Goal: Transaction & Acquisition: Book appointment/travel/reservation

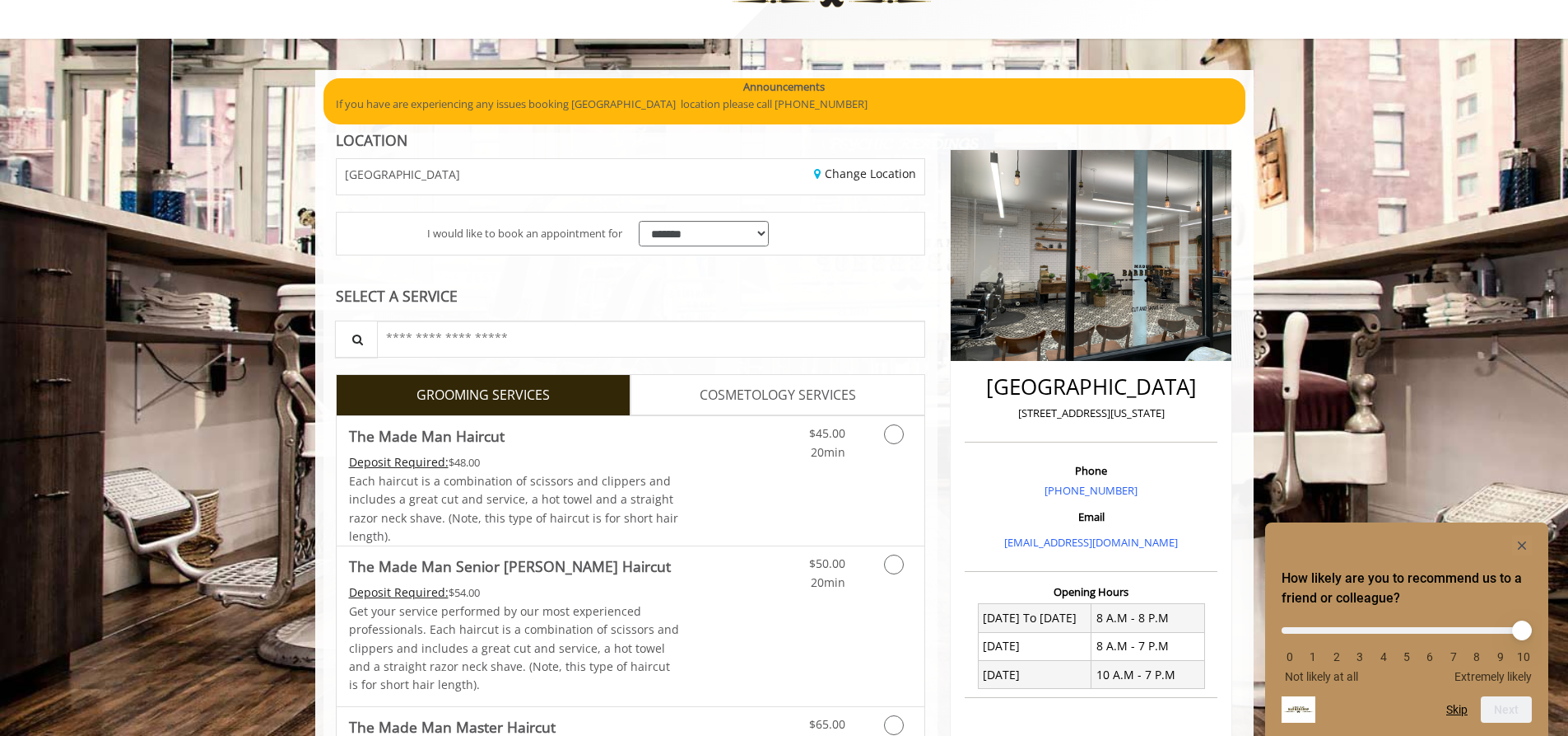
scroll to position [165, 0]
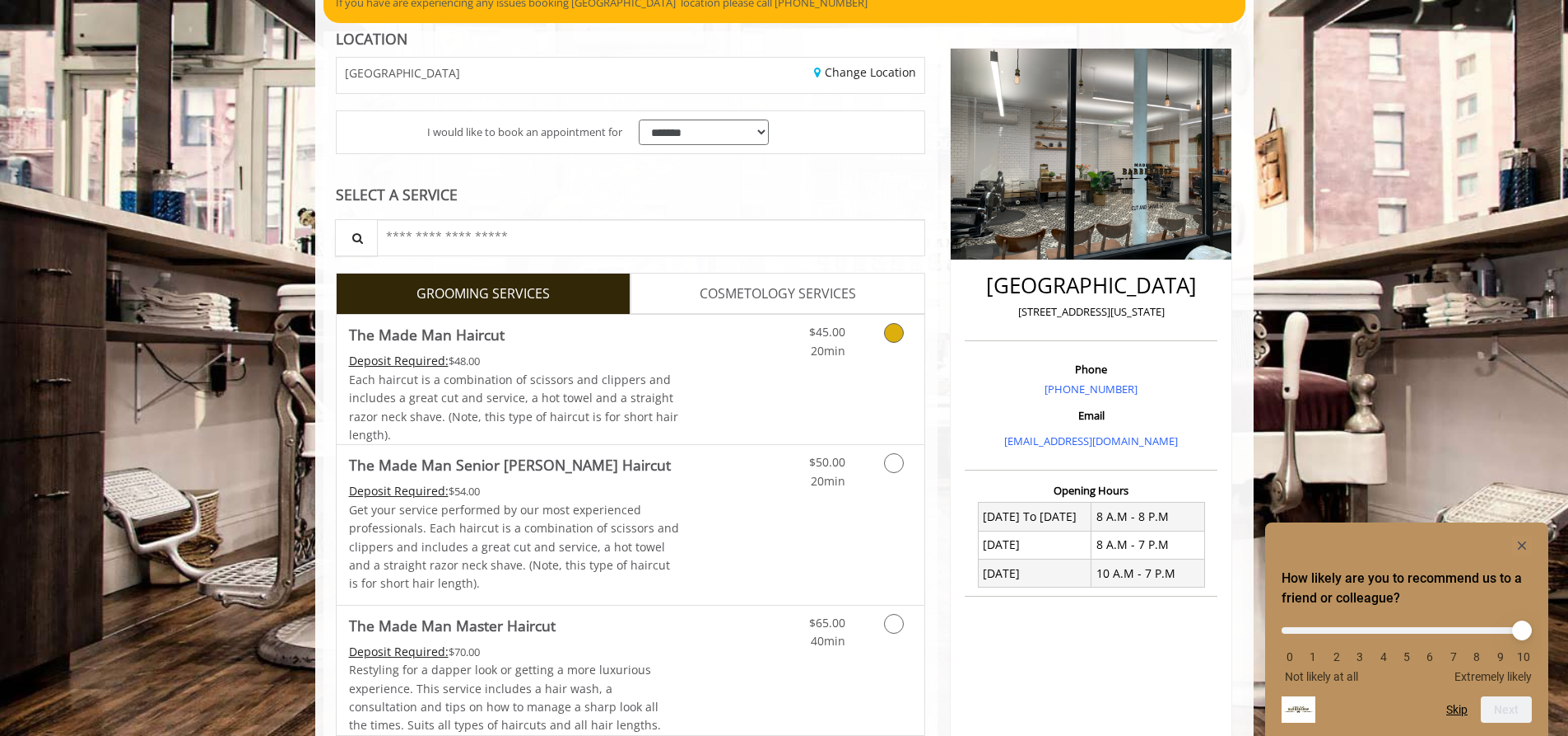
click at [634, 342] on span "The Made Man Haircut" at bounding box center [514, 335] width 331 height 23
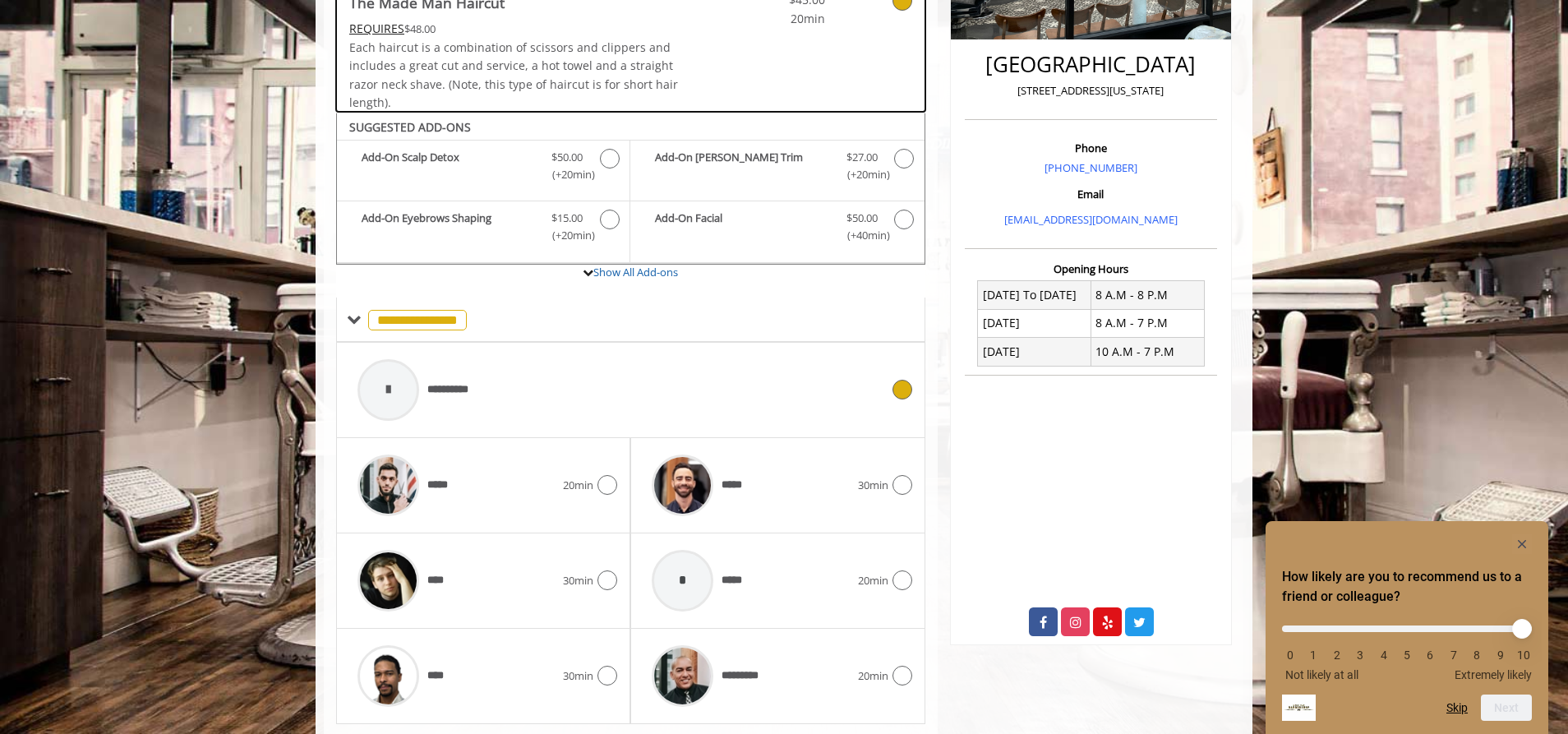
scroll to position [433, 0]
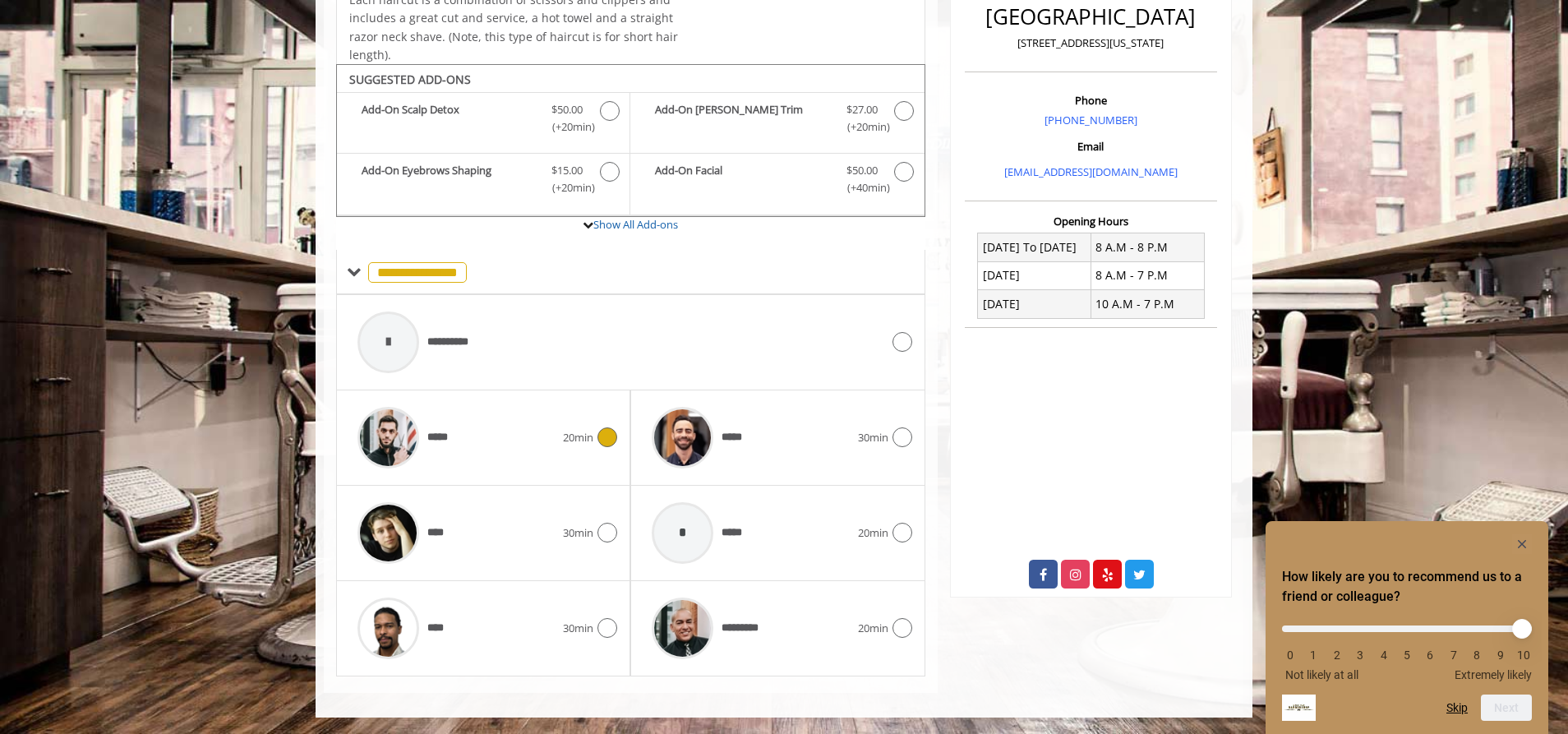
click at [533, 401] on div "*****" at bounding box center [456, 437] width 213 height 78
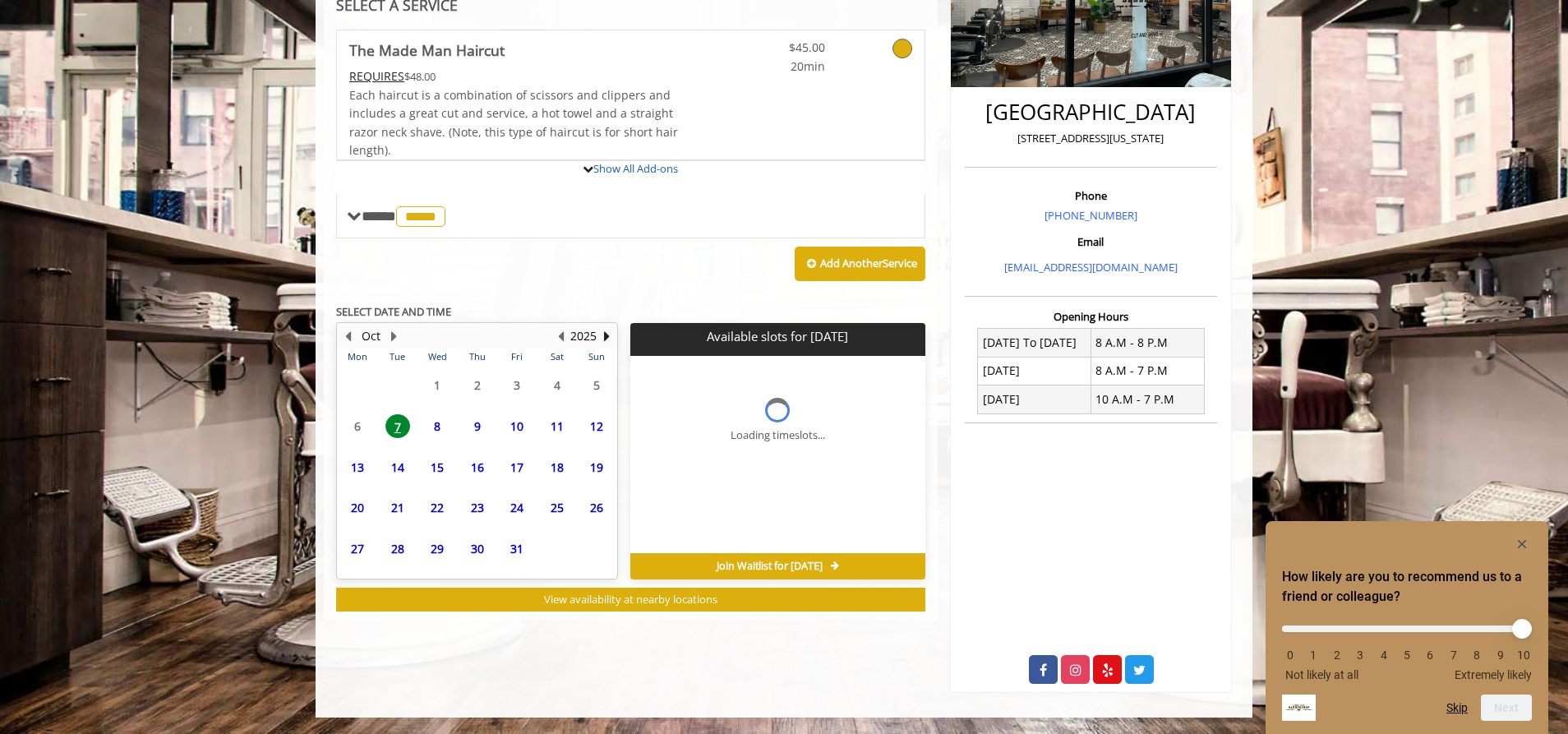
scroll to position [414, 0]
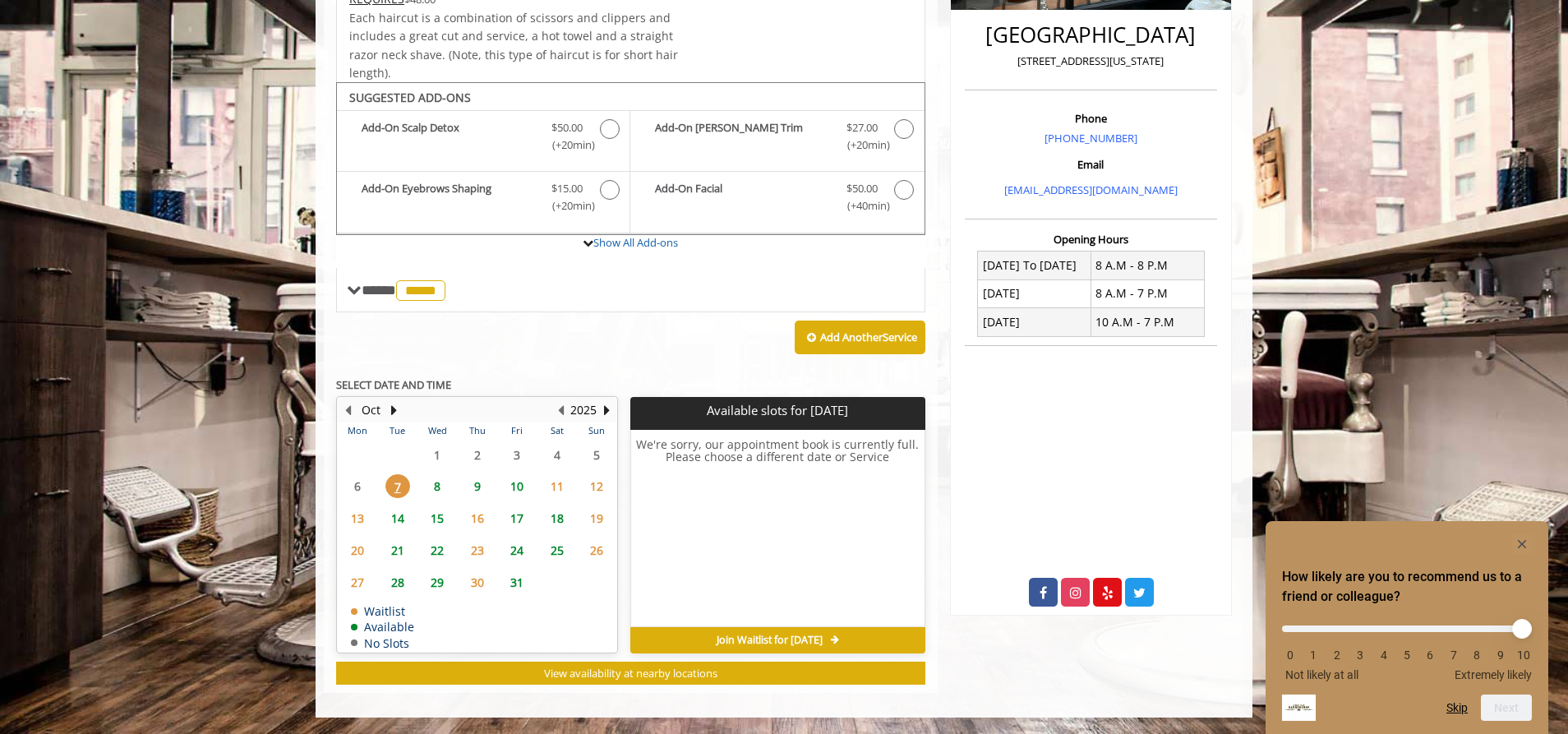
click at [436, 482] on span "8" at bounding box center [437, 485] width 25 height 24
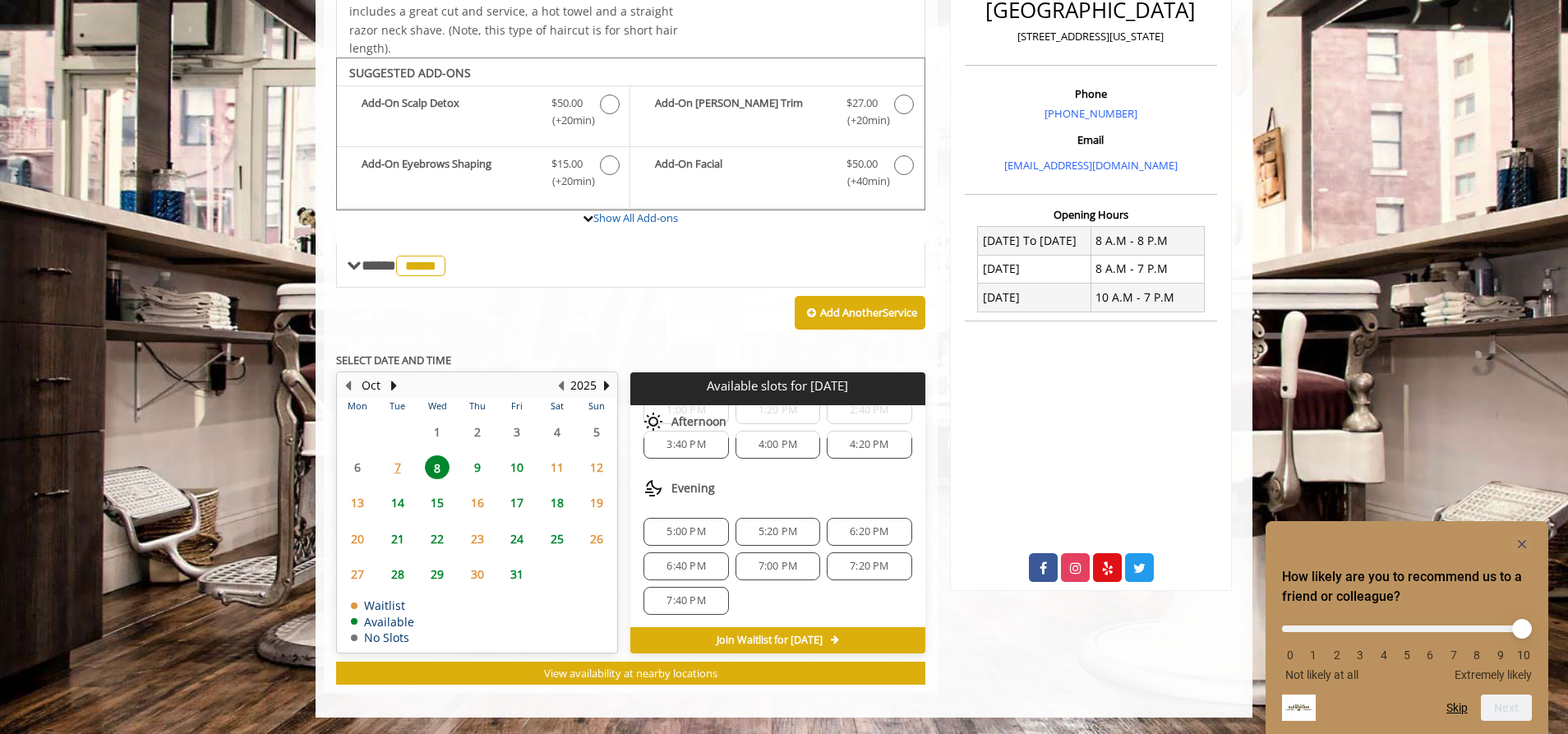
scroll to position [247, 0]
click at [861, 525] on span "6:20 PM" at bounding box center [869, 531] width 38 height 13
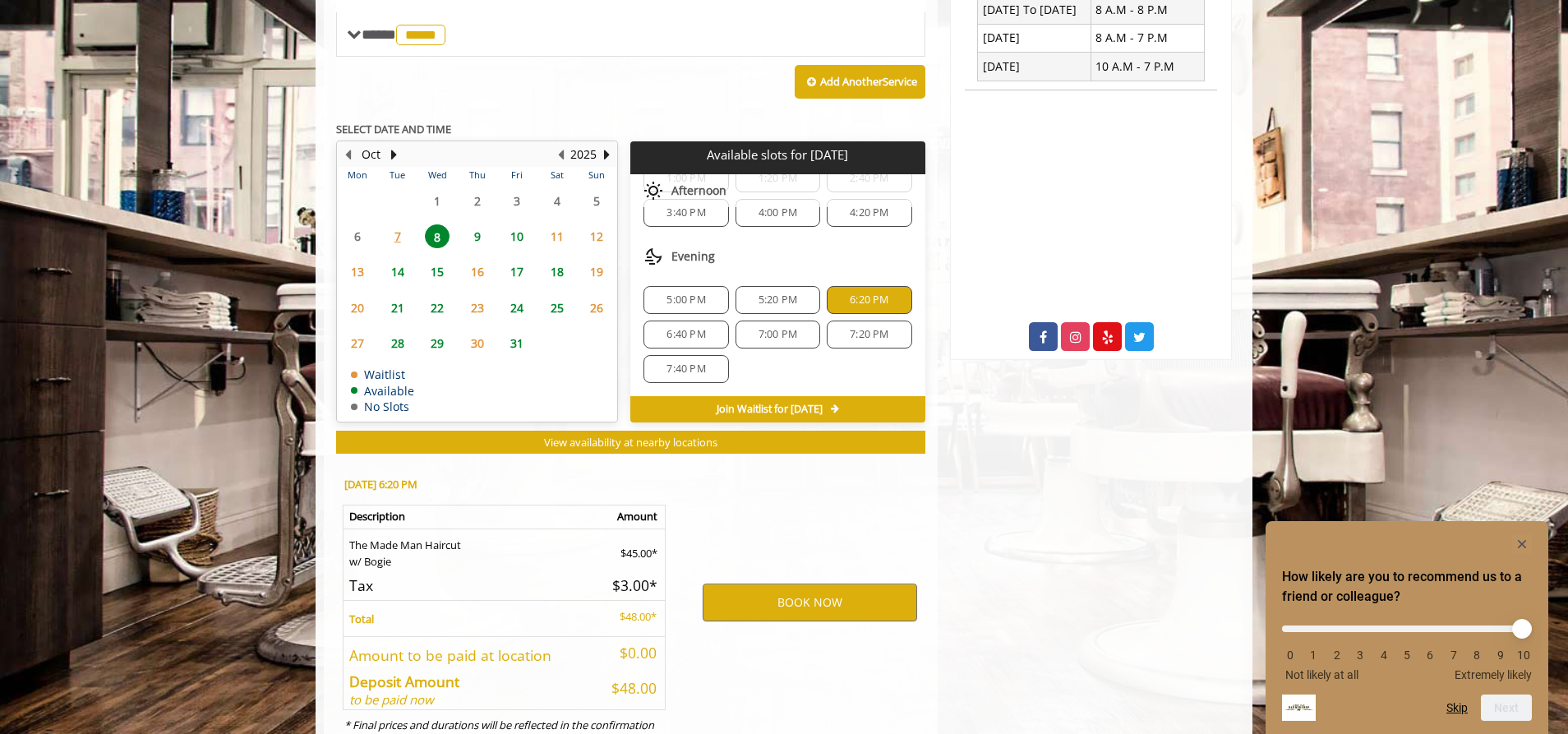
scroll to position [736, 0]
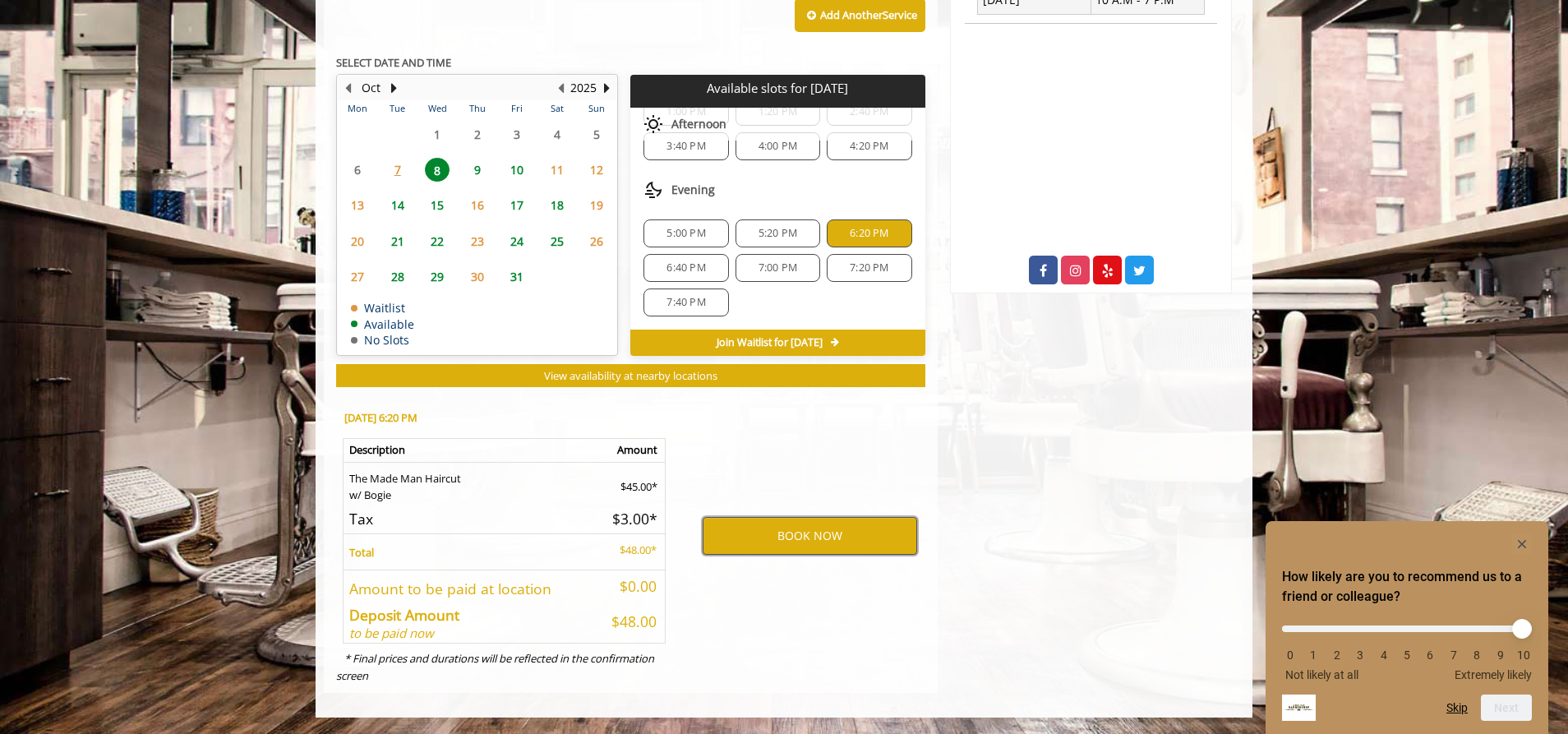
click at [840, 525] on button "BOOK NOW" at bounding box center [810, 535] width 214 height 37
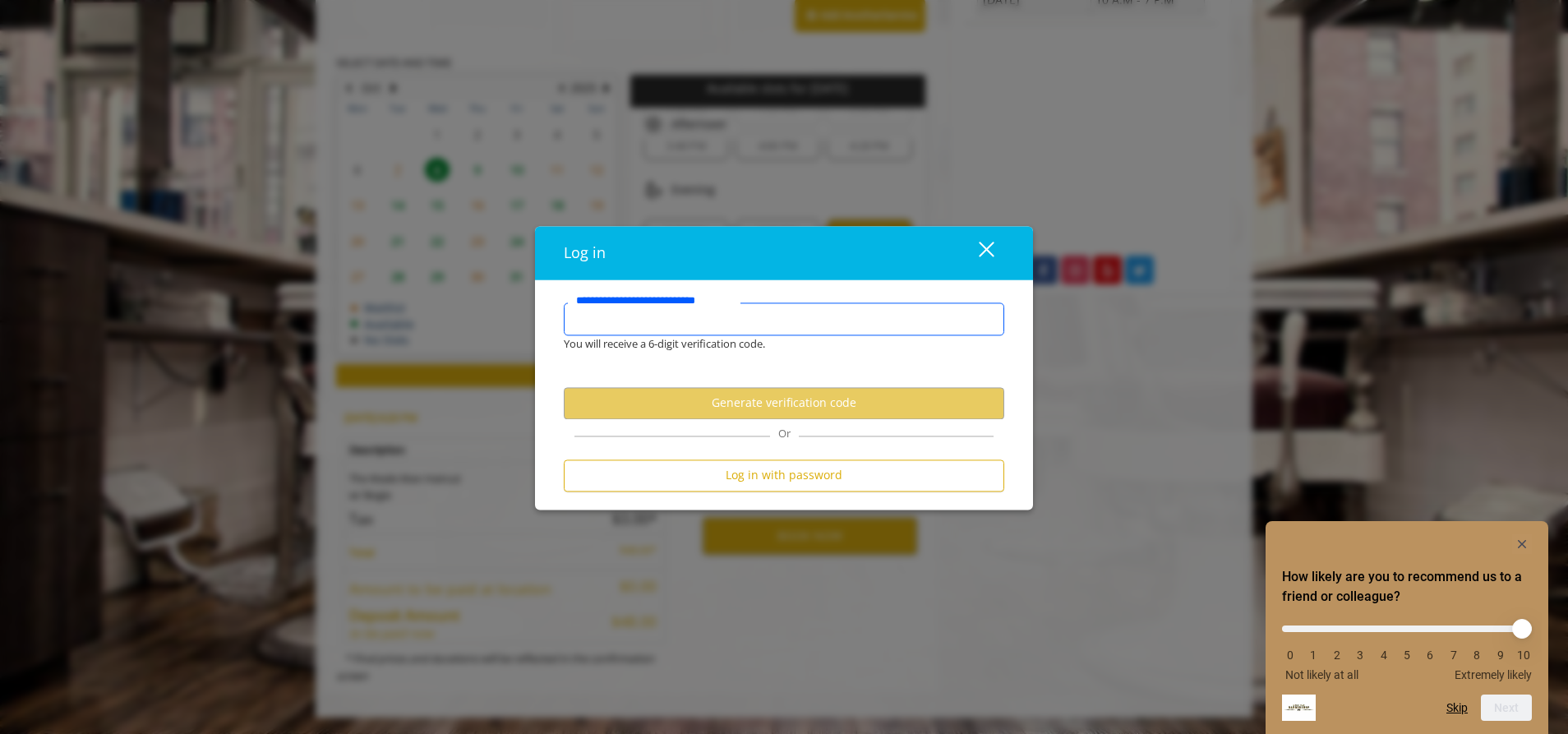
click at [747, 320] on input "**********" at bounding box center [784, 319] width 440 height 33
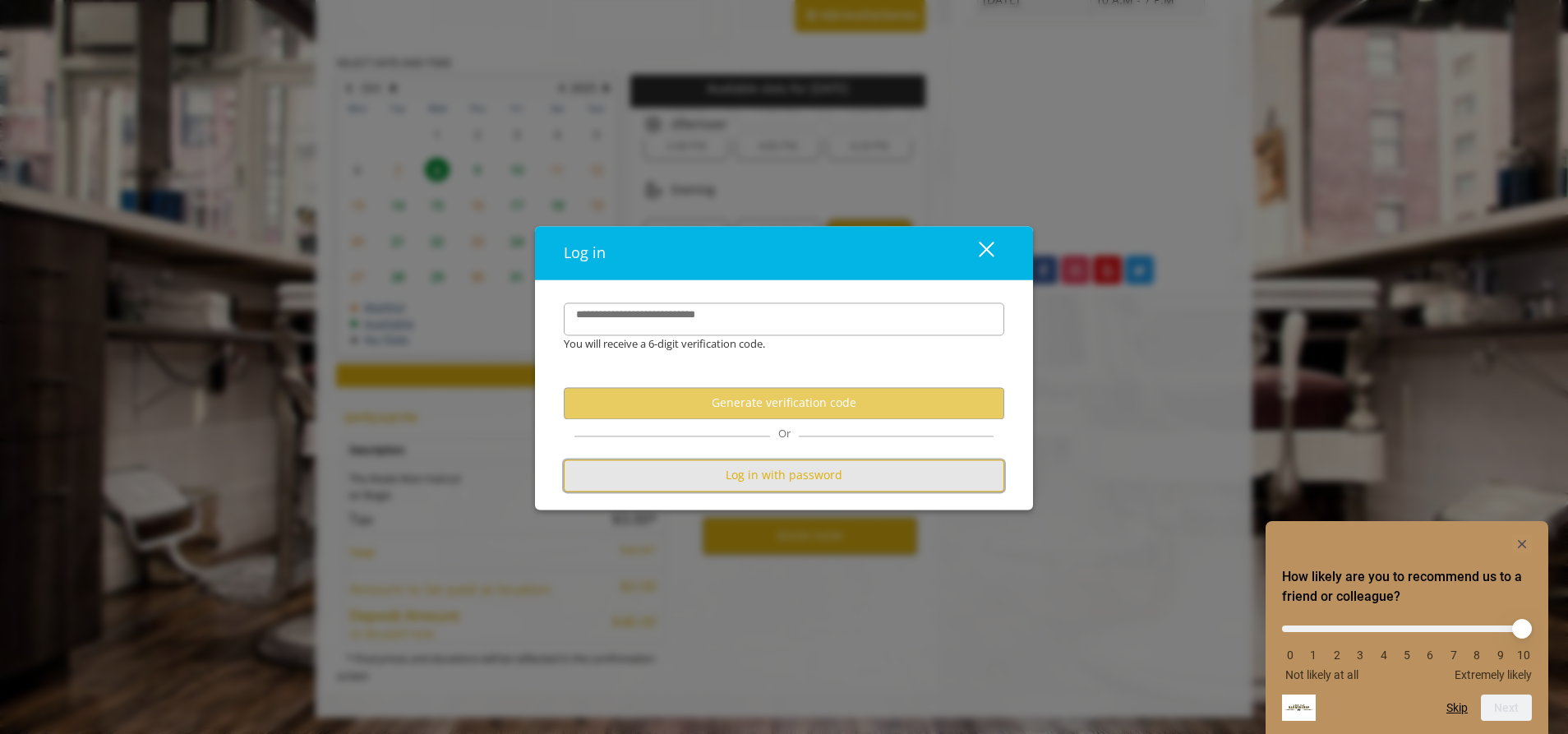
click at [786, 474] on button "Log in with password" at bounding box center [784, 475] width 440 height 32
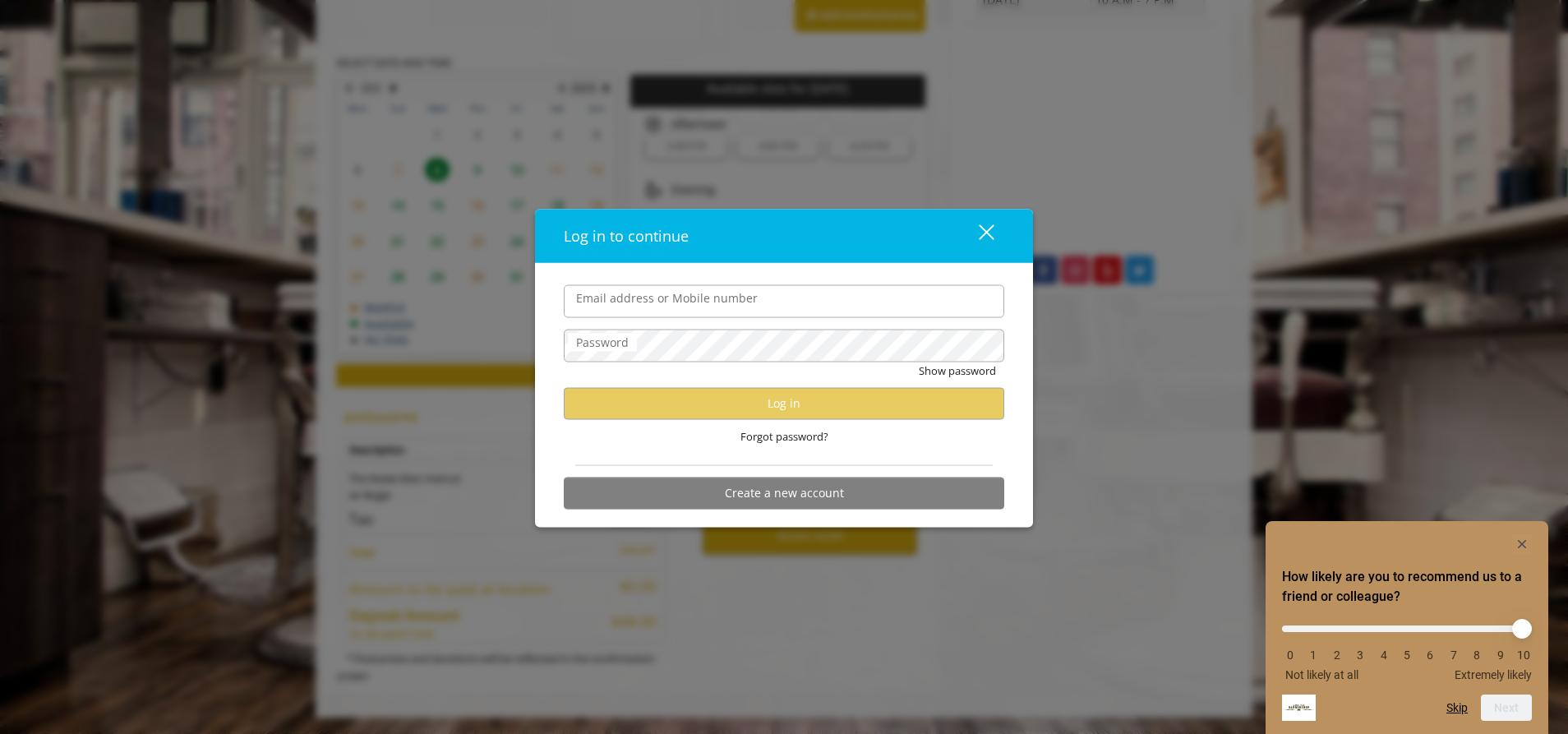
click at [721, 303] on input "Email address or Mobile number" at bounding box center [784, 300] width 440 height 33
type input "**********"
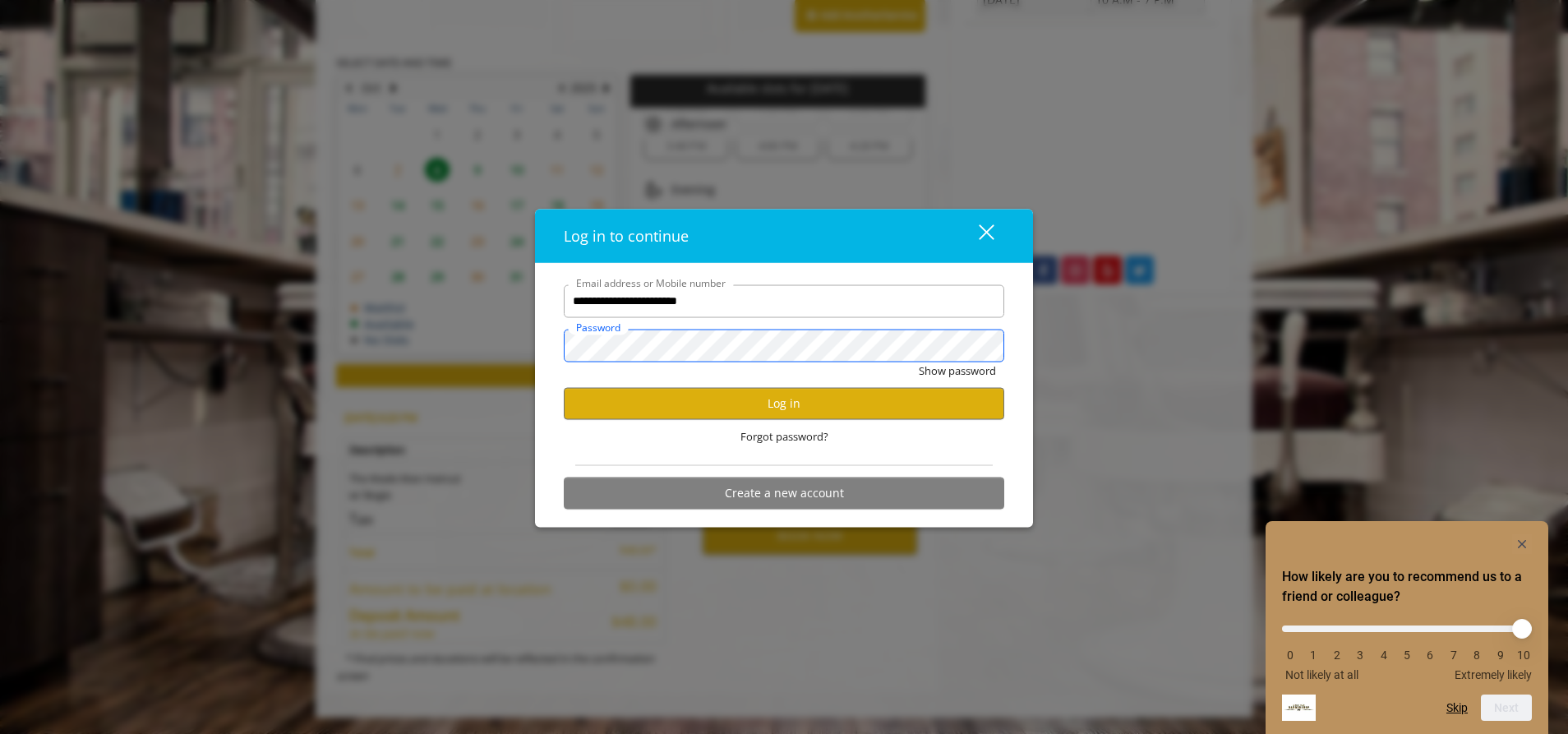
click at [919, 362] on button "Show password" at bounding box center [957, 370] width 78 height 17
click at [816, 407] on button "Log in" at bounding box center [784, 402] width 440 height 32
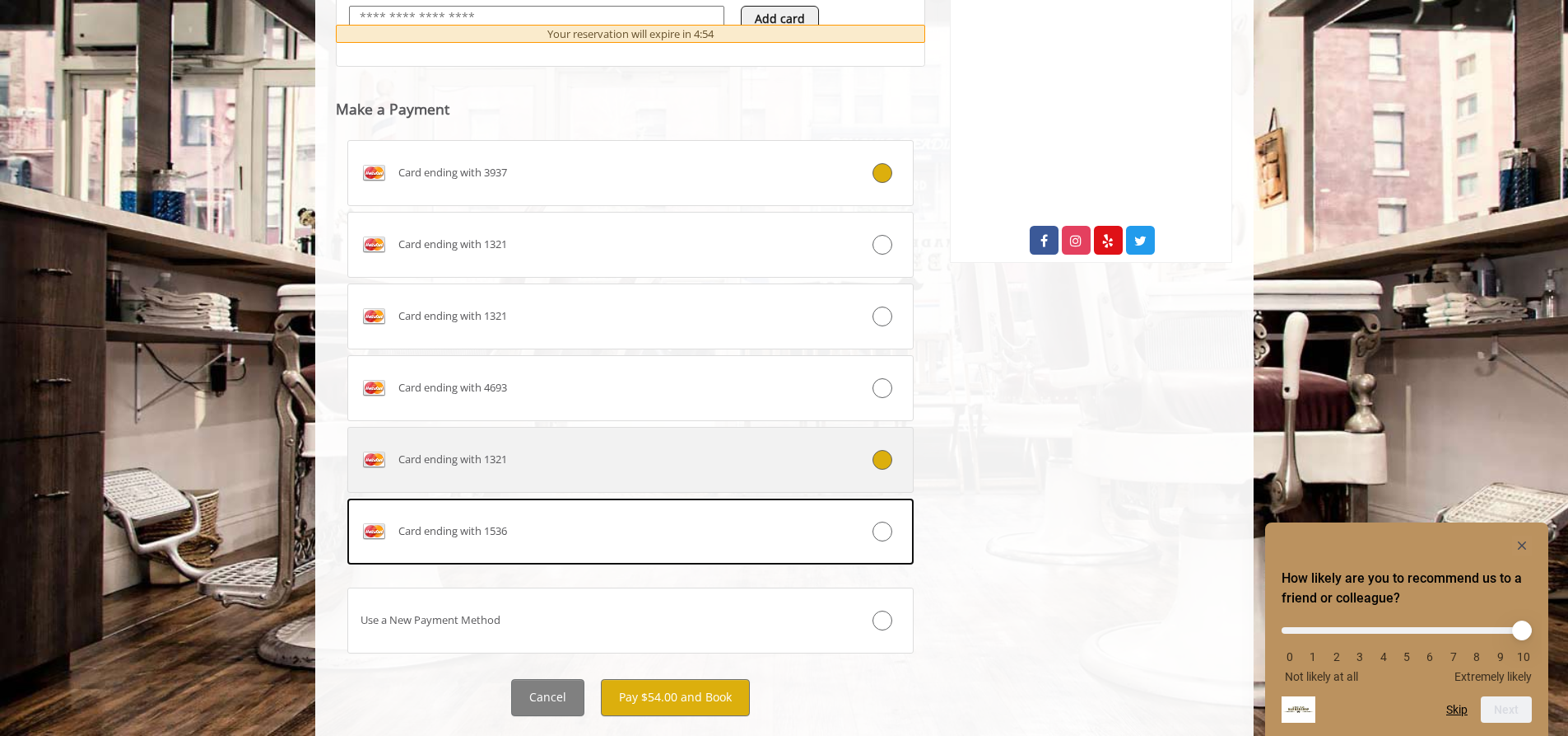
scroll to position [806, 0]
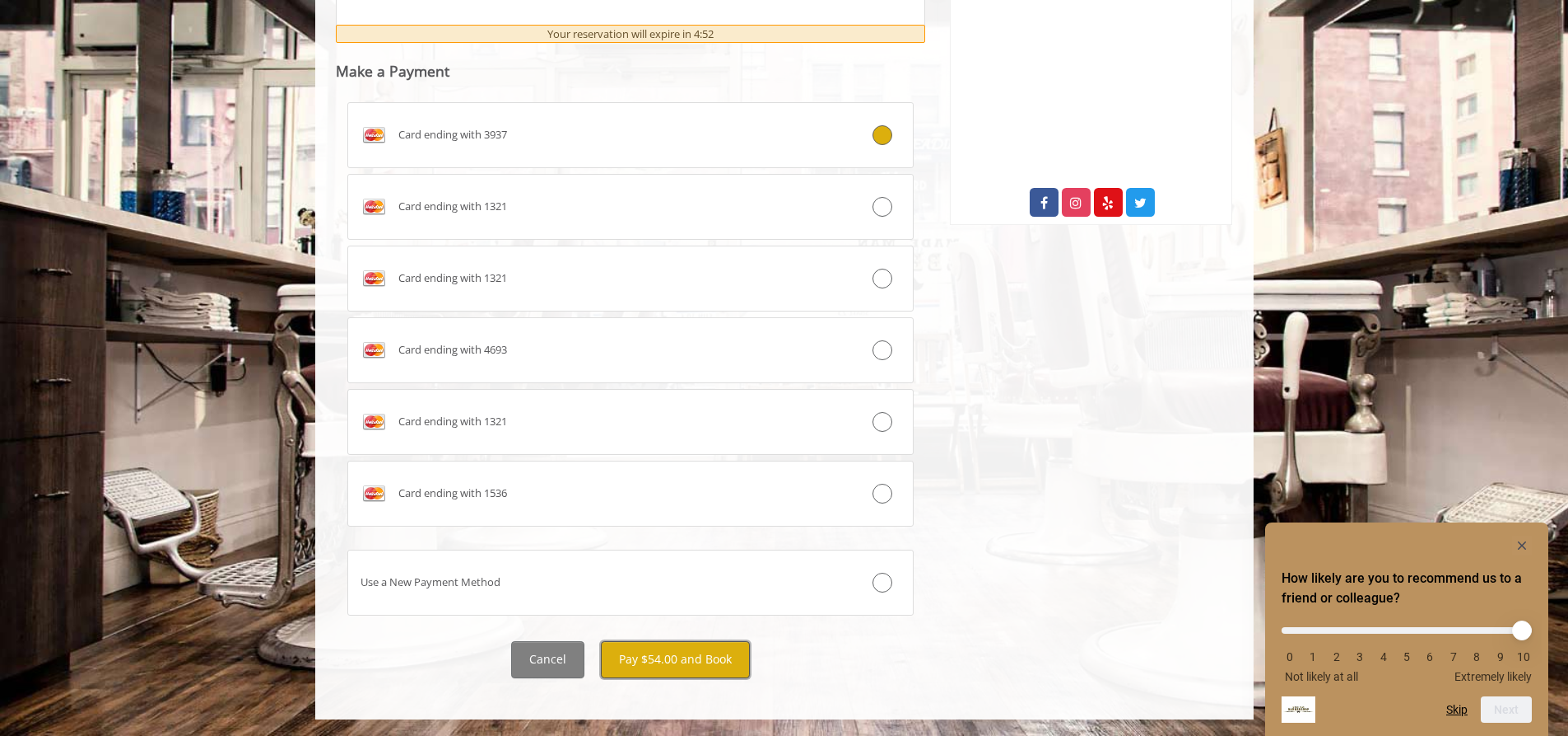
click at [662, 653] on button "Pay $54.00 and Book" at bounding box center [675, 659] width 149 height 37
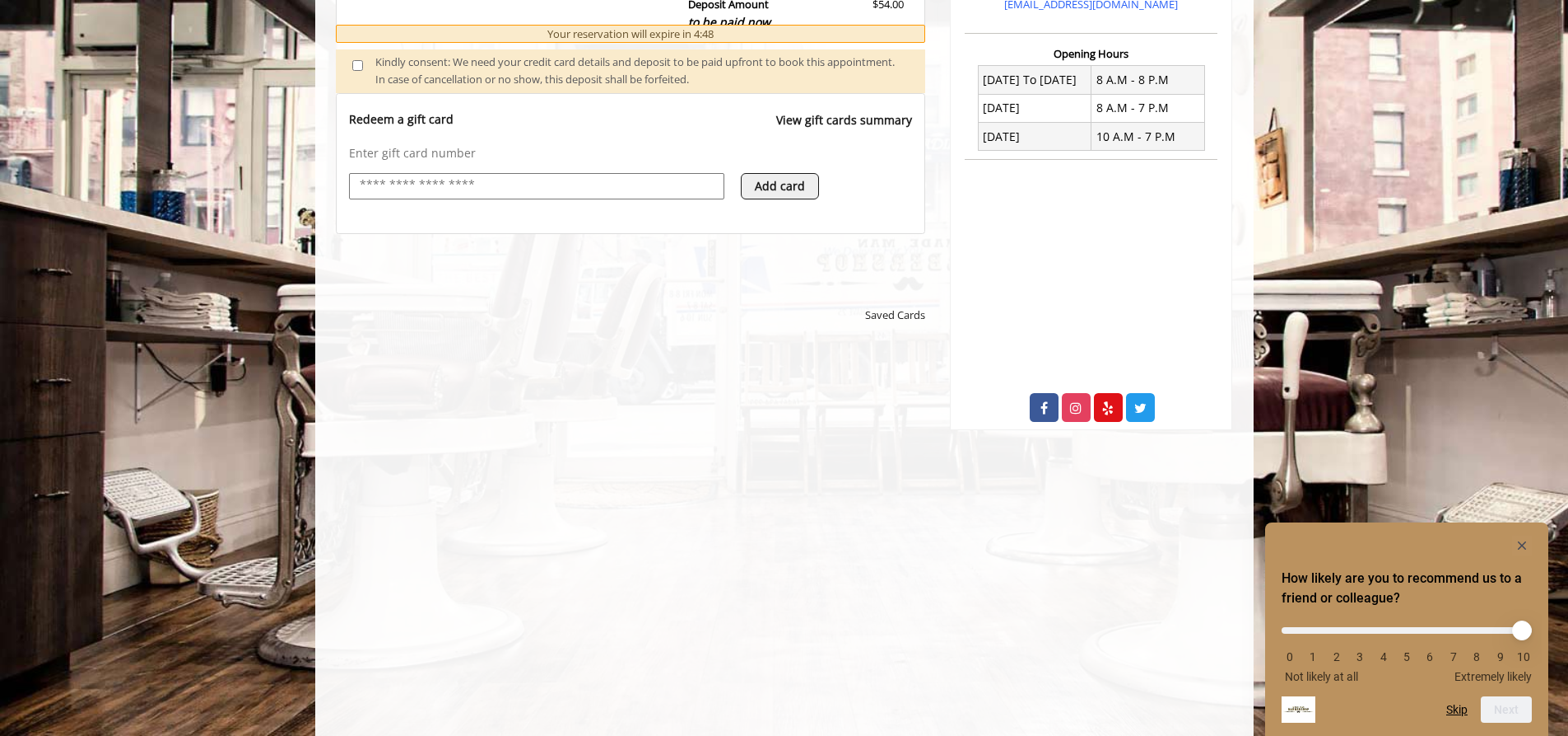
scroll to position [800, 0]
